Goal: Information Seeking & Learning: Stay updated

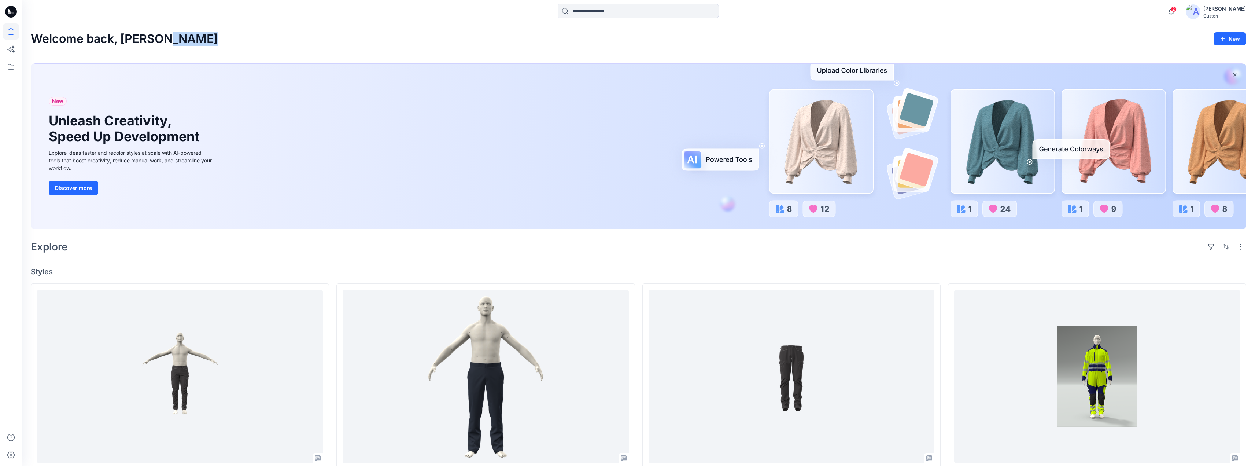
drag, startPoint x: 909, startPoint y: 44, endPoint x: 667, endPoint y: 36, distance: 241.6
click at [668, 36] on div "Welcome back, Kavindu New" at bounding box center [639, 39] width 1216 height 14
drag, startPoint x: 25, startPoint y: 37, endPoint x: 246, endPoint y: 32, distance: 221.4
drag, startPoint x: 246, startPoint y: 32, endPoint x: 219, endPoint y: 35, distance: 27.3
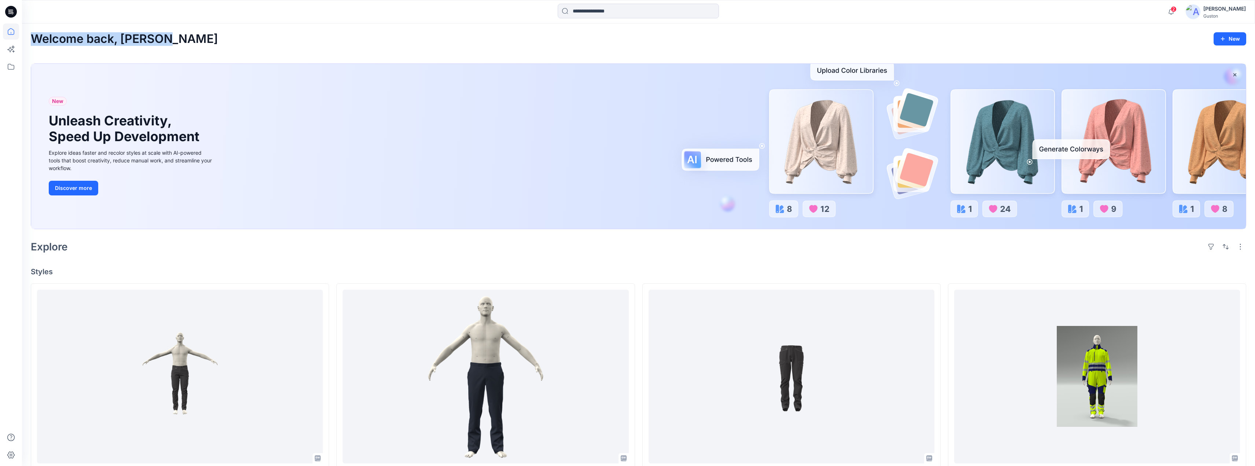
drag, startPoint x: 224, startPoint y: 55, endPoint x: 209, endPoint y: 65, distance: 18.3
drag, startPoint x: 329, startPoint y: 14, endPoint x: 447, endPoint y: 31, distance: 119.7
click at [329, 14] on div at bounding box center [176, 12] width 308 height 16
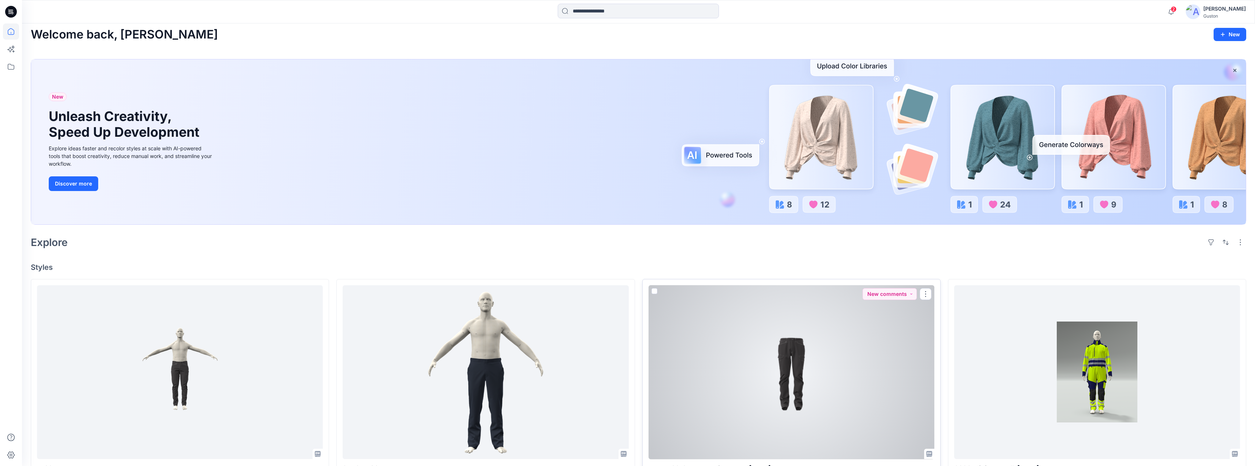
scroll to position [257, 0]
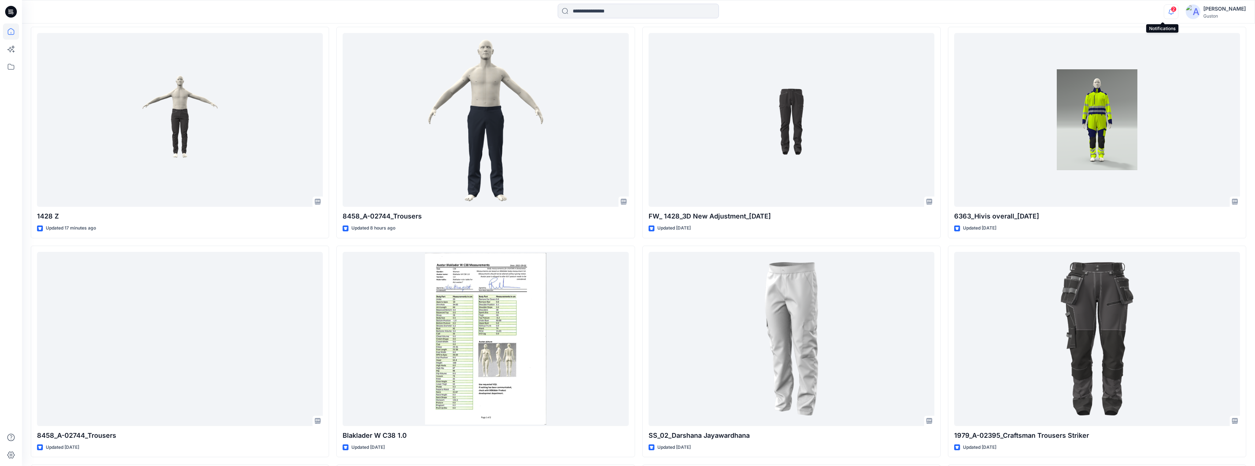
drag, startPoint x: 1161, startPoint y: 10, endPoint x: 1157, endPoint y: 7, distance: 5.5
click at [1164, 9] on icon "button" at bounding box center [1171, 11] width 14 height 15
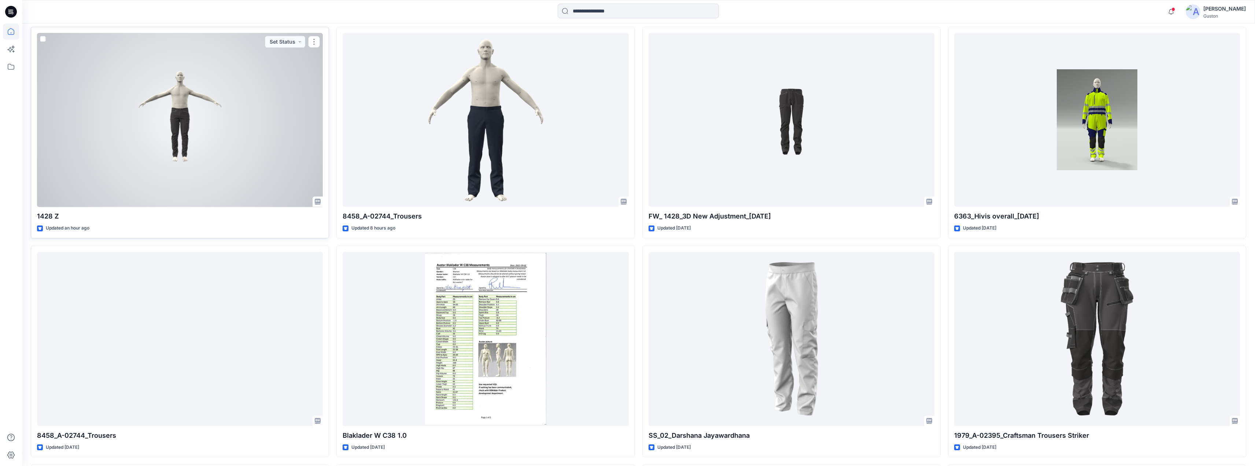
click at [239, 87] on div at bounding box center [180, 120] width 286 height 174
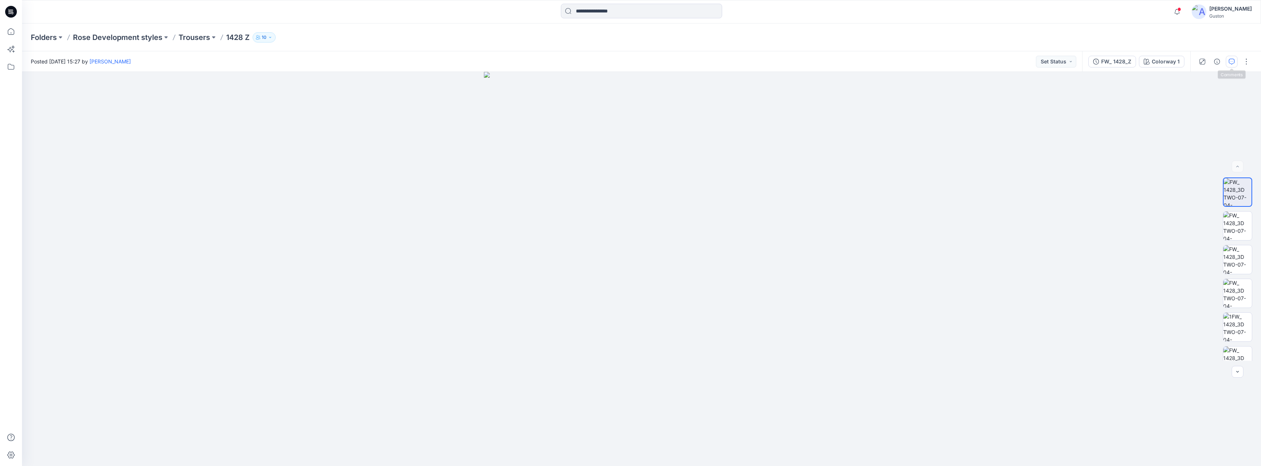
click at [1228, 62] on icon "button" at bounding box center [1231, 62] width 6 height 6
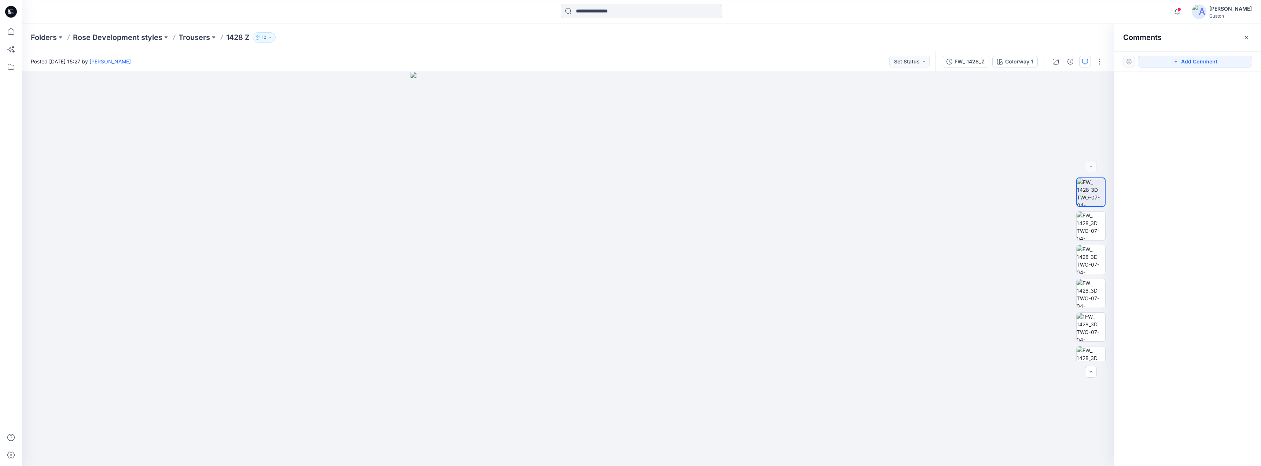
drag, startPoint x: 1127, startPoint y: 63, endPoint x: 1135, endPoint y: 64, distance: 8.5
click at [1127, 63] on div at bounding box center [1129, 62] width 12 height 12
click at [1174, 61] on icon "button" at bounding box center [1176, 62] width 6 height 6
click at [1247, 41] on button "button" at bounding box center [1246, 38] width 12 height 12
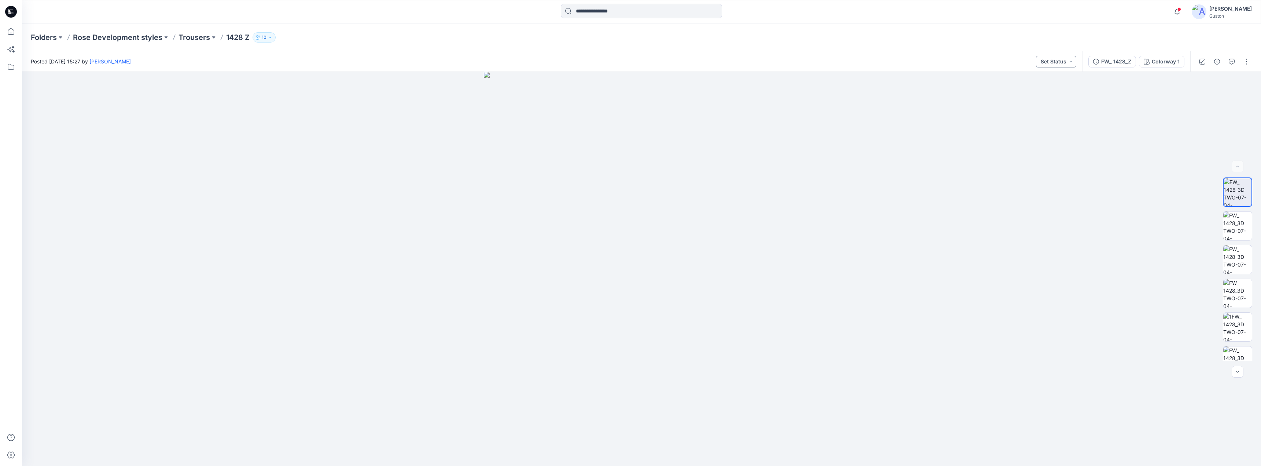
click at [1064, 61] on button "Set Status" at bounding box center [1056, 62] width 40 height 12
click at [1231, 12] on div "[PERSON_NAME]" at bounding box center [1230, 8] width 43 height 9
click at [1162, 69] on p "Profile" at bounding box center [1162, 69] width 15 height 14
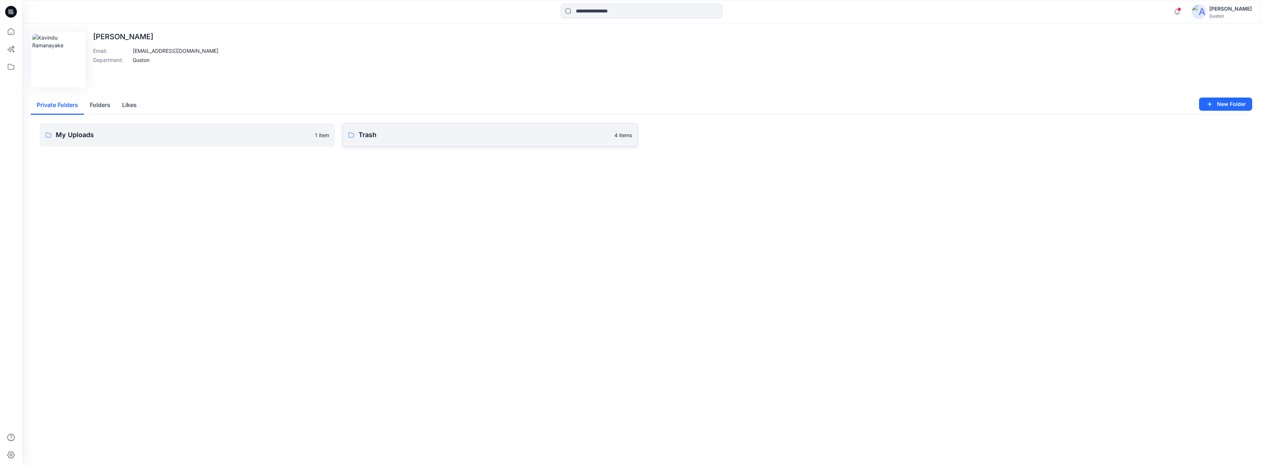
click at [446, 139] on p "Trash" at bounding box center [483, 135] width 251 height 10
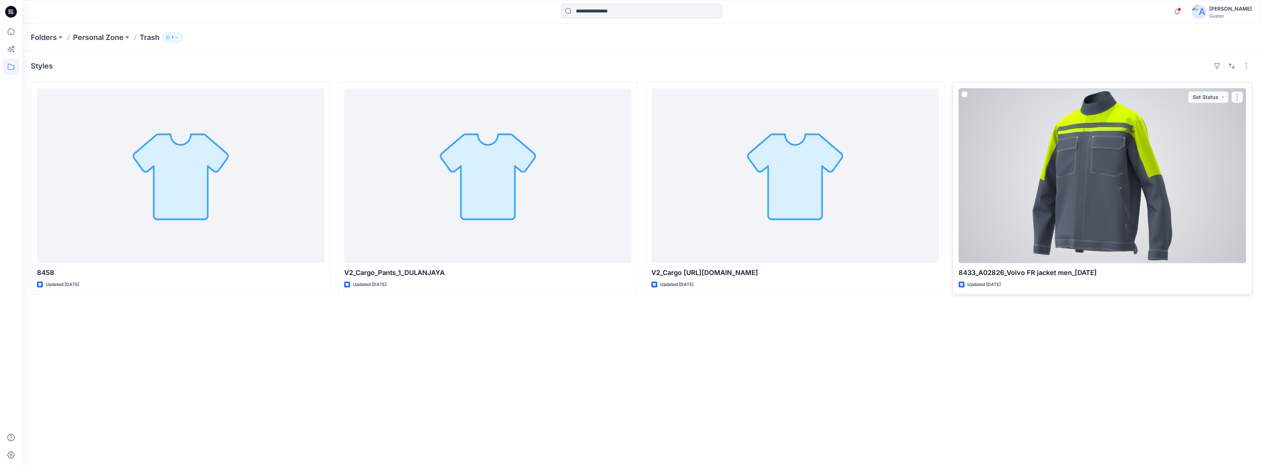
click at [1241, 96] on button "button" at bounding box center [1237, 97] width 12 height 12
click at [965, 93] on span at bounding box center [964, 94] width 6 height 6
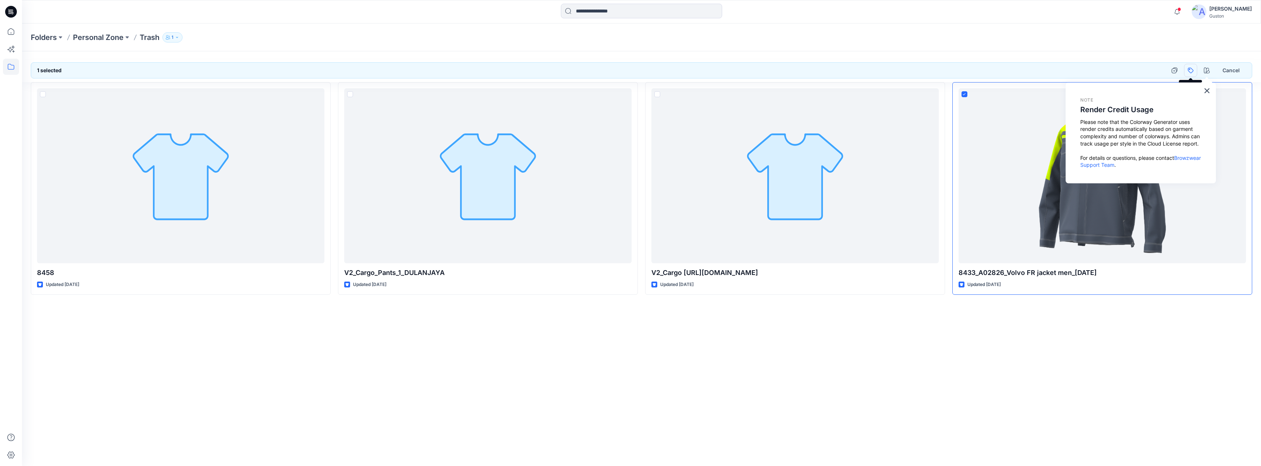
click at [1189, 69] on button "button" at bounding box center [1190, 70] width 13 height 13
click at [1191, 70] on button "button" at bounding box center [1190, 70] width 13 height 13
click at [1190, 68] on button "button" at bounding box center [1190, 70] width 13 height 13
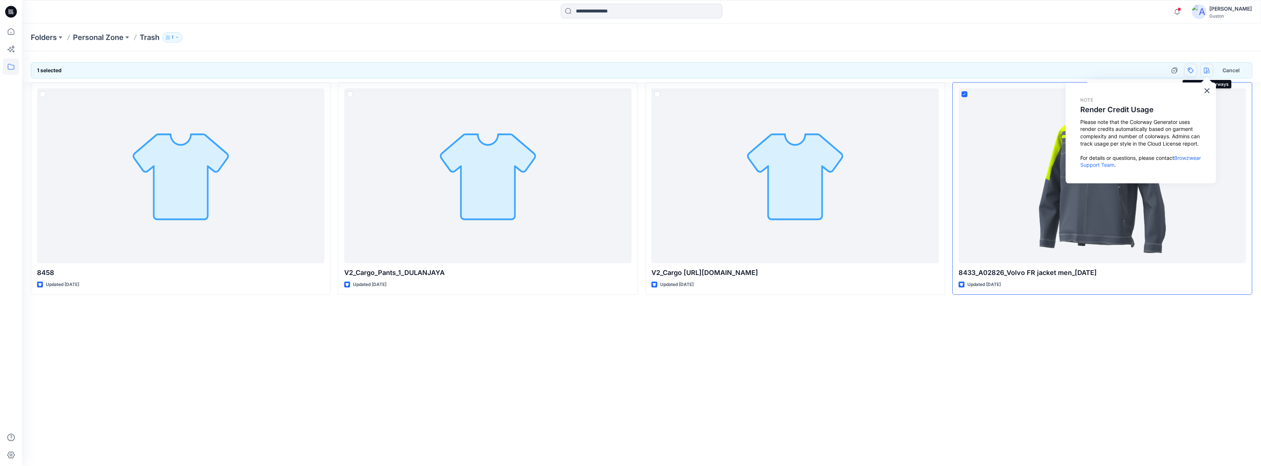
click at [1204, 71] on icon "button" at bounding box center [1207, 70] width 6 height 6
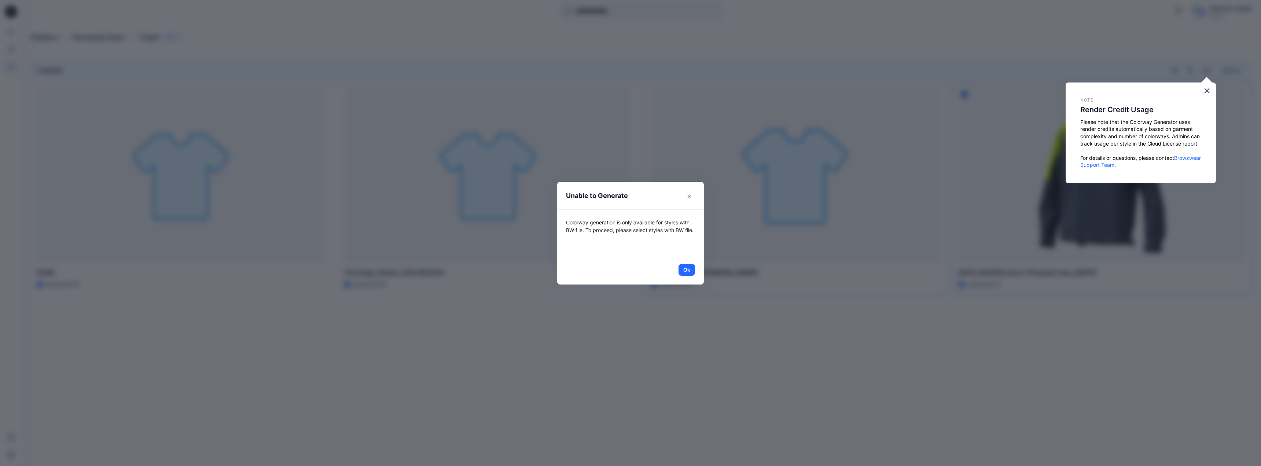
click at [689, 196] on icon "Close" at bounding box center [689, 197] width 4 height 4
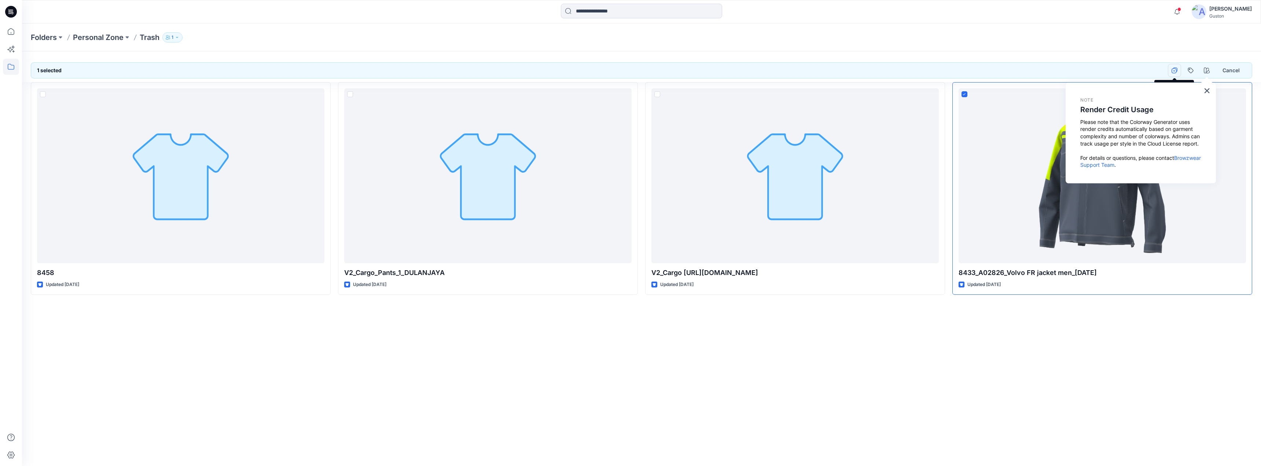
click at [1171, 71] on icon "button" at bounding box center [1173, 70] width 5 height 5
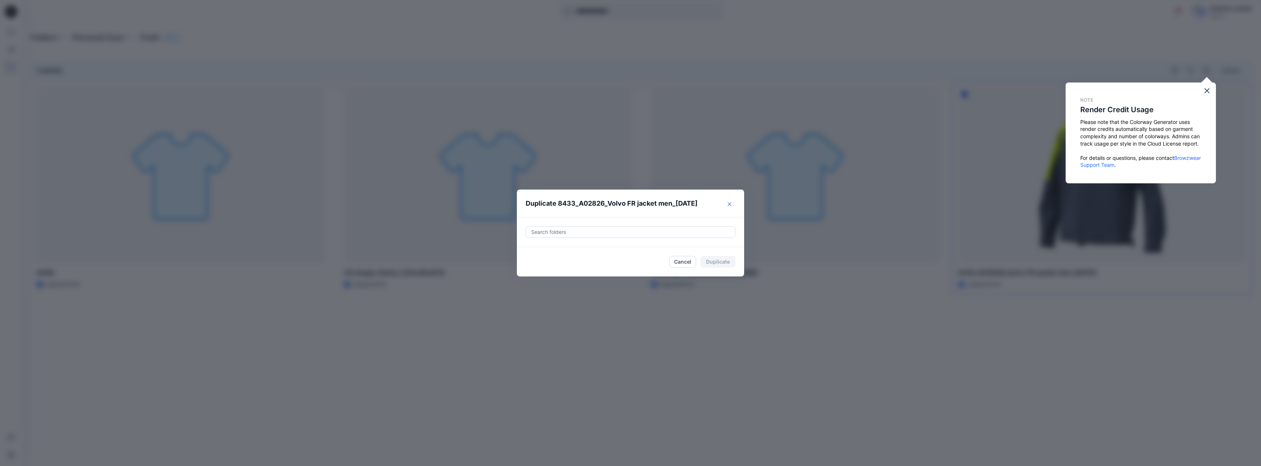
click at [731, 203] on icon "Close" at bounding box center [729, 204] width 4 height 4
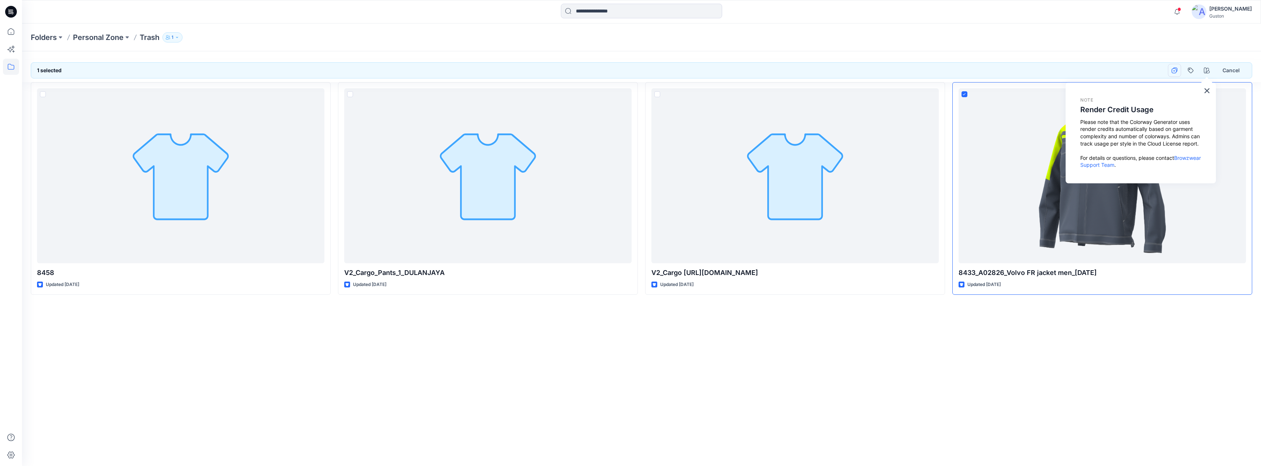
click at [1175, 74] on button "button" at bounding box center [1174, 70] width 13 height 13
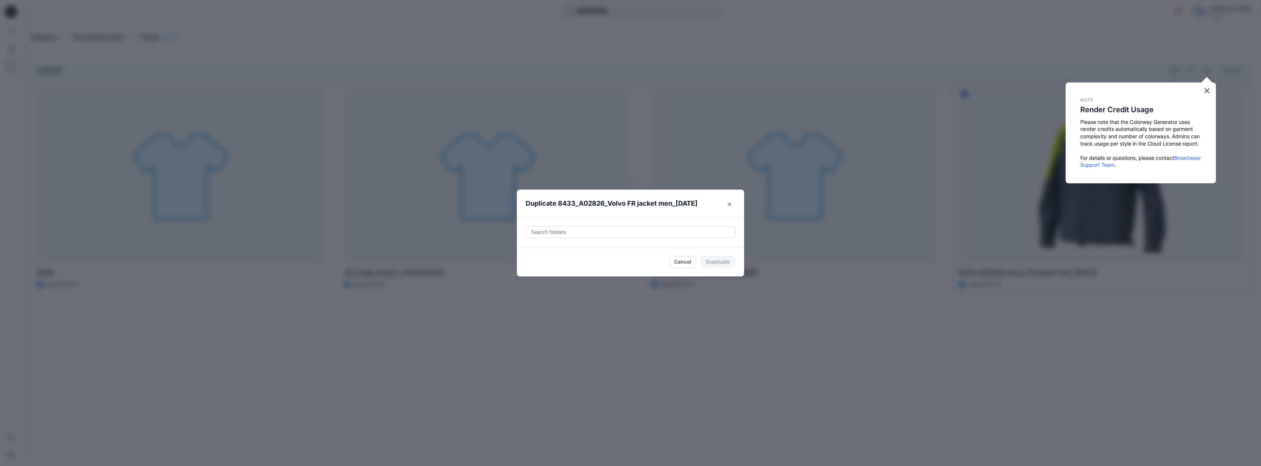
click at [581, 231] on div at bounding box center [630, 232] width 200 height 9
click at [581, 226] on div "Search folders" at bounding box center [630, 231] width 209 height 11
click at [581, 229] on div at bounding box center [630, 232] width 200 height 9
click at [582, 232] on div at bounding box center [630, 232] width 200 height 9
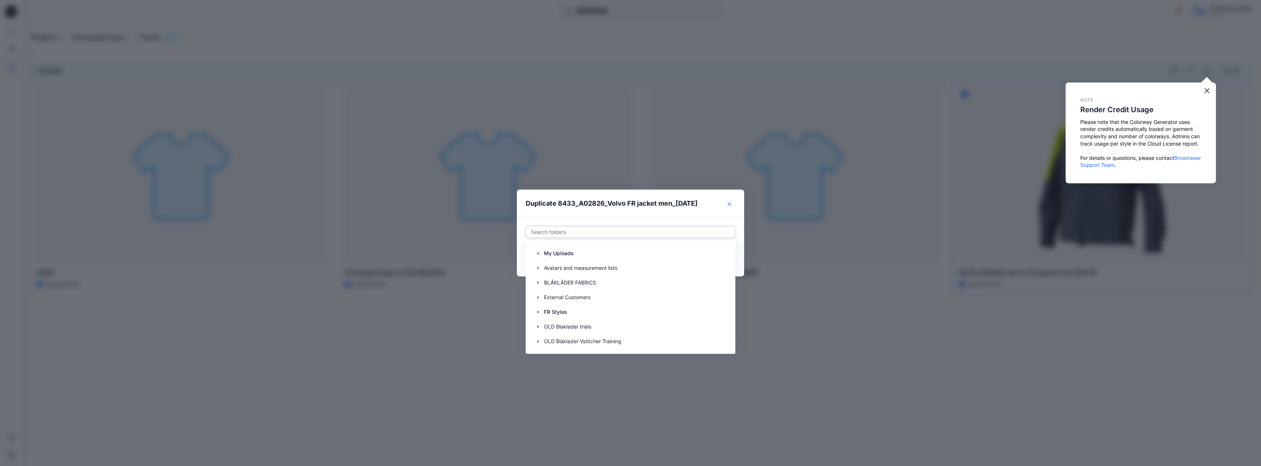
click at [731, 203] on icon "Close" at bounding box center [729, 204] width 4 height 4
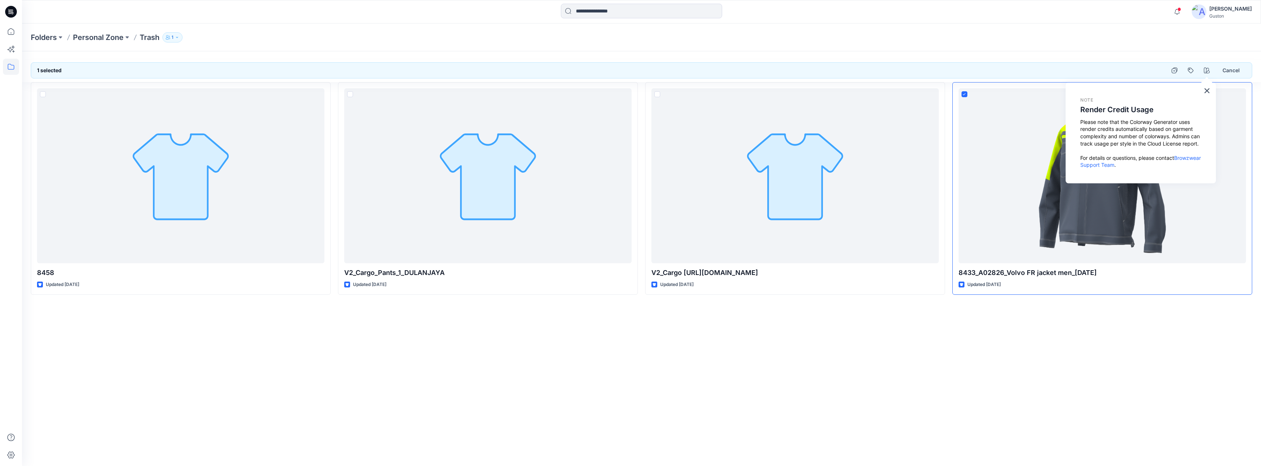
click at [178, 40] on button "1" at bounding box center [172, 37] width 20 height 10
click at [59, 37] on button at bounding box center [60, 37] width 7 height 10
click at [10, 15] on icon at bounding box center [11, 12] width 12 height 12
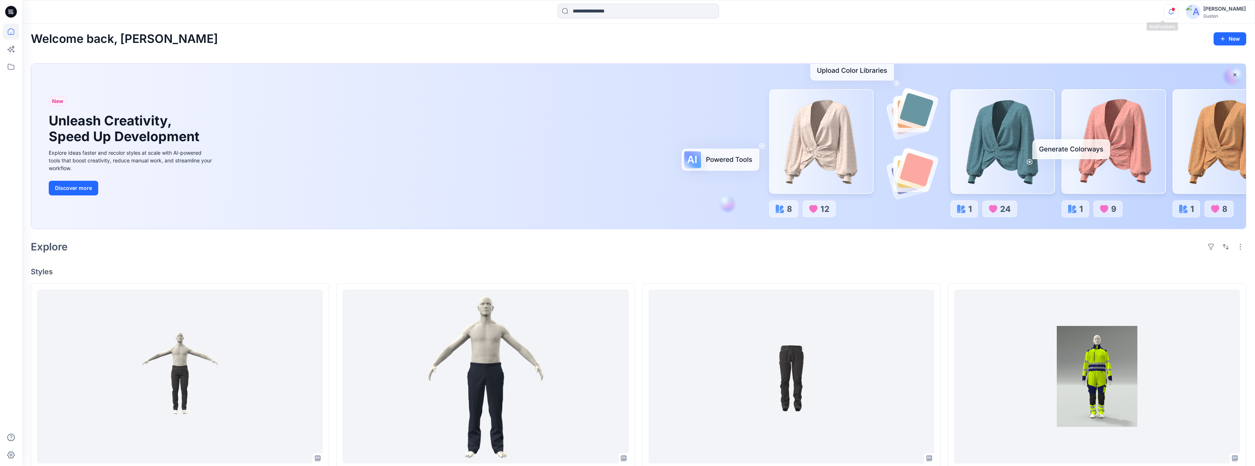
click at [1164, 15] on icon "button" at bounding box center [1171, 11] width 14 height 15
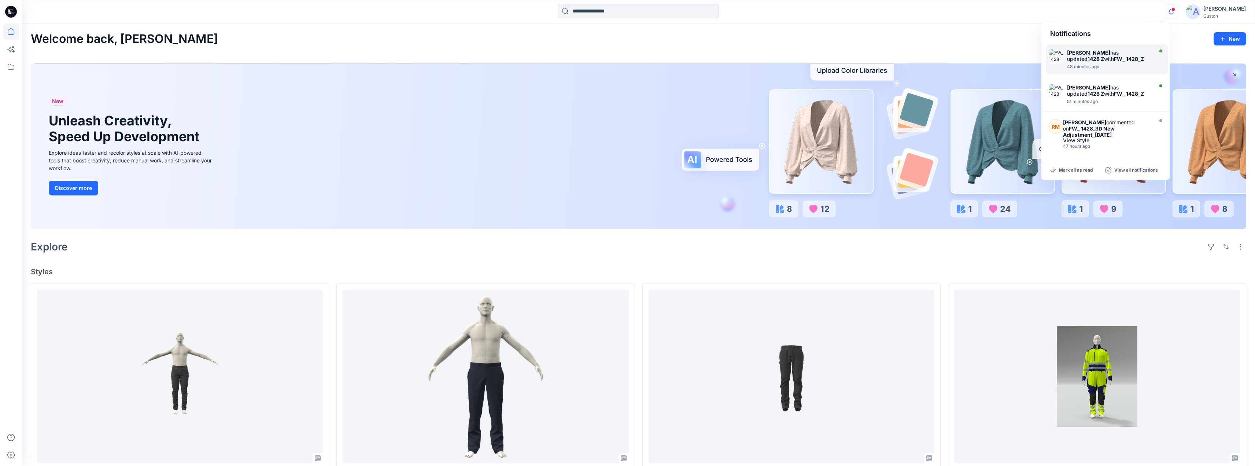
click at [1128, 63] on div "Tharindu Lakmal Perera has updated 1428 Z with FW_ 1428_Z 48 minutes ago" at bounding box center [1111, 59] width 88 height 20
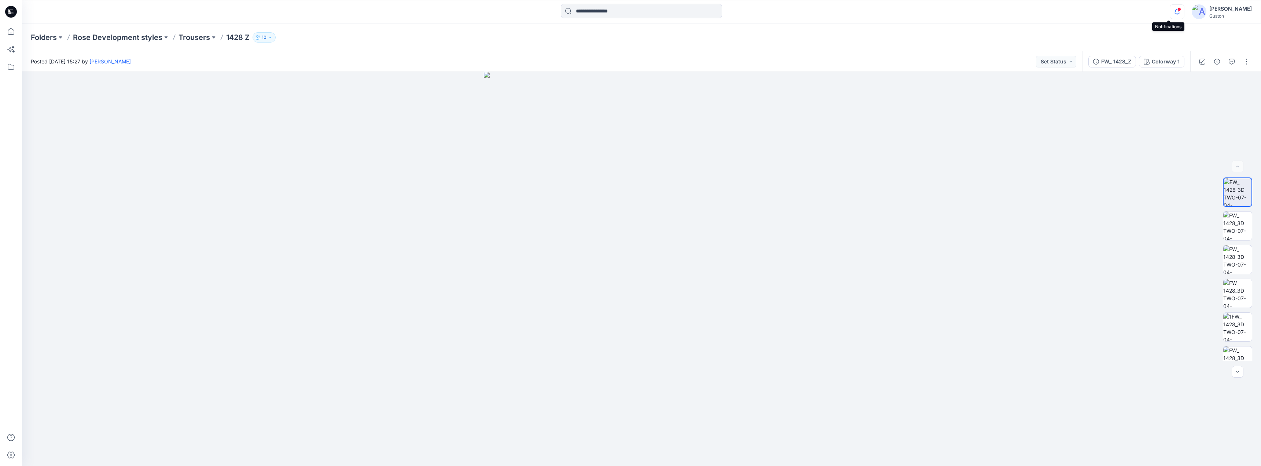
click at [1170, 11] on icon "button" at bounding box center [1177, 11] width 14 height 15
drag, startPoint x: 381, startPoint y: 22, endPoint x: 368, endPoint y: 16, distance: 14.4
click at [383, 17] on div "Notifications Tharindu Lakmal Perera has updated 1428 Z with FW_ 1428_Z 1 hours…" at bounding box center [641, 11] width 1239 height 23
click at [1170, 14] on icon "button" at bounding box center [1177, 11] width 14 height 15
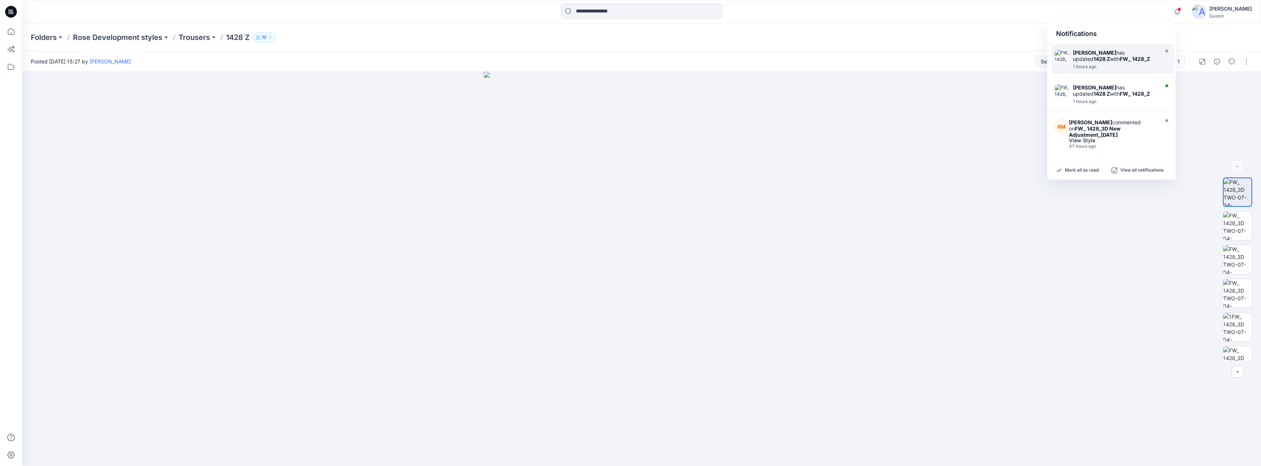
click at [1128, 65] on div "Tharindu Lakmal Perera has updated 1428 Z with FW_ 1428_Z 1 hours ago" at bounding box center [1117, 59] width 88 height 20
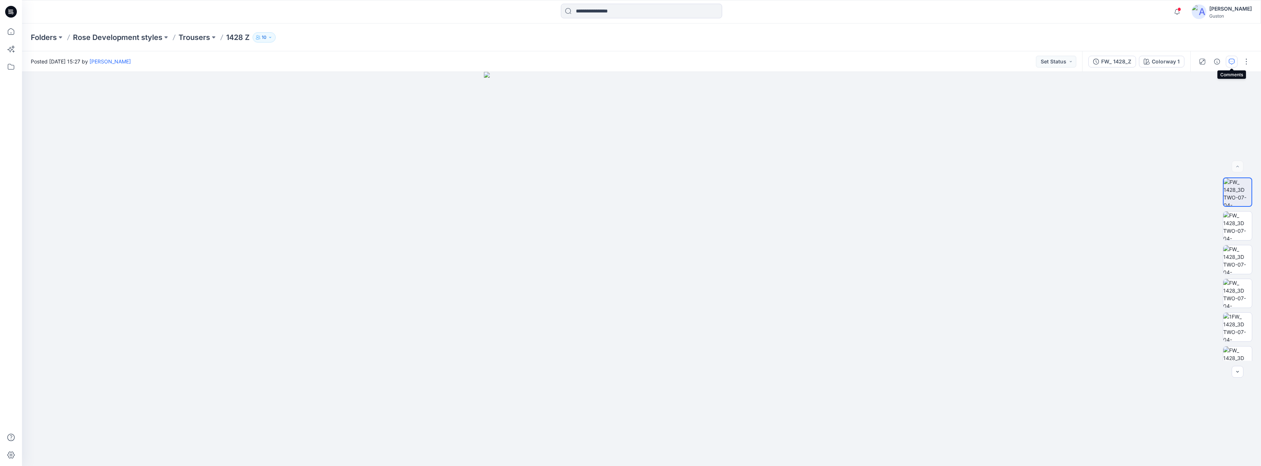
click at [1230, 58] on button "button" at bounding box center [1232, 62] width 12 height 12
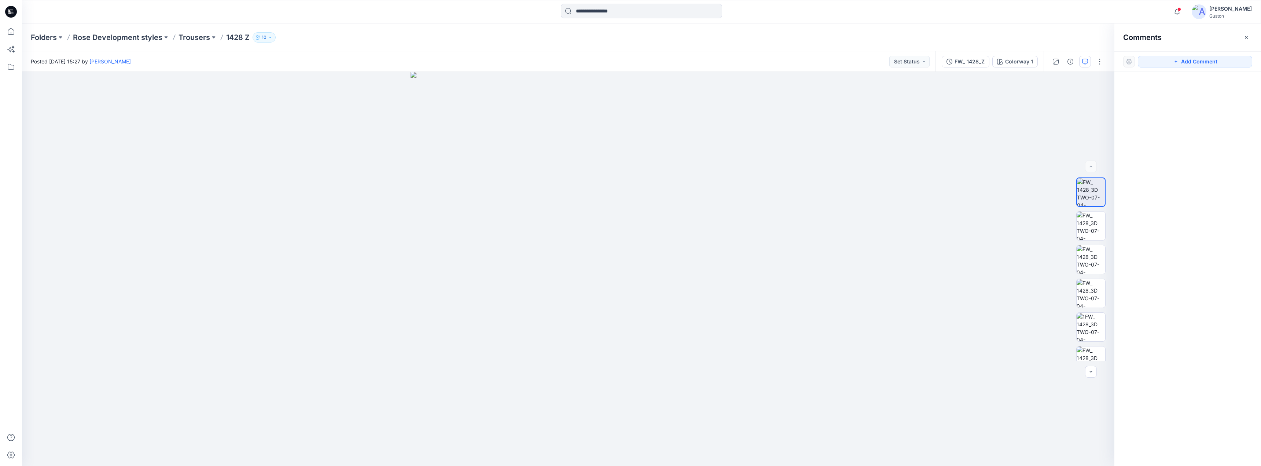
click at [1260, 166] on div at bounding box center [1187, 255] width 147 height 367
drag, startPoint x: 1248, startPoint y: 38, endPoint x: 1242, endPoint y: 47, distance: 10.2
click at [1246, 39] on icon "button" at bounding box center [1246, 37] width 6 height 6
